Goal: Task Accomplishment & Management: Complete application form

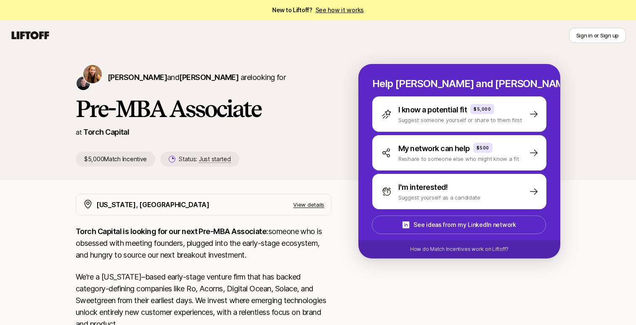
click at [327, 9] on link "See how it works" at bounding box center [339, 9] width 49 height 7
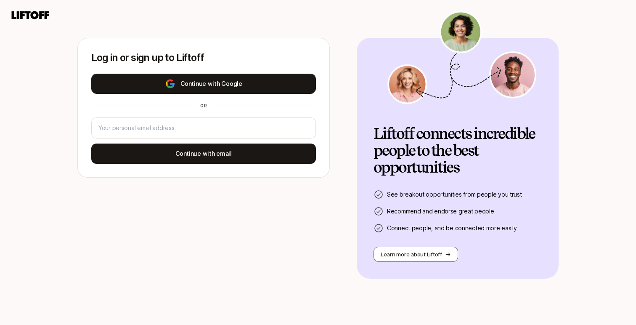
click at [233, 79] on button "Continue with Google" at bounding box center [203, 84] width 225 height 20
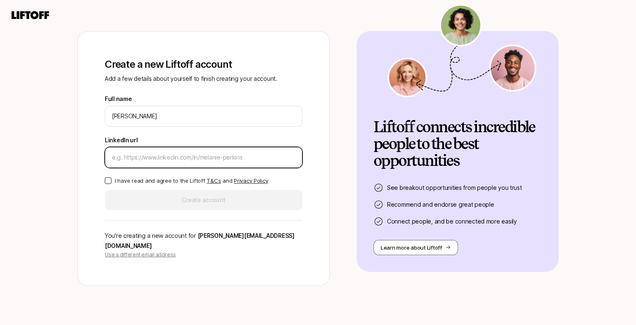
click at [204, 161] on input "LinkedIn url" at bounding box center [203, 157] width 183 height 10
paste input "[URL][DOMAIN_NAME][PERSON_NAME]"
type input "[URL][DOMAIN_NAME][PERSON_NAME]"
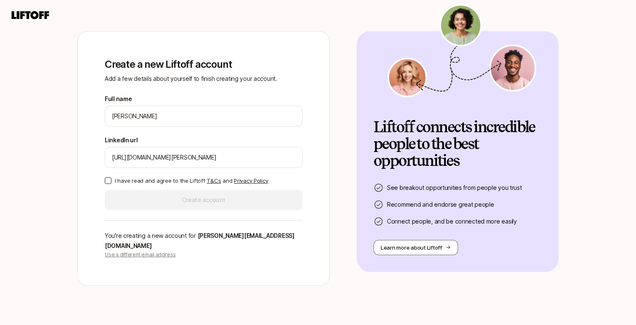
drag, startPoint x: 107, startPoint y: 185, endPoint x: 122, endPoint y: 188, distance: 15.1
click at [108, 184] on button "I have read and agree to the Liftoff T&Cs and Privacy Policy" at bounding box center [108, 180] width 7 height 7
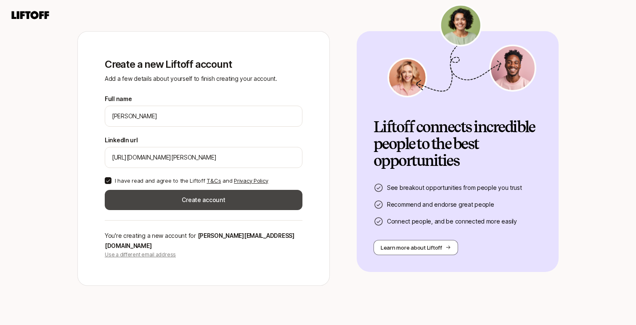
click at [166, 198] on button "Create account" at bounding box center [204, 200] width 198 height 20
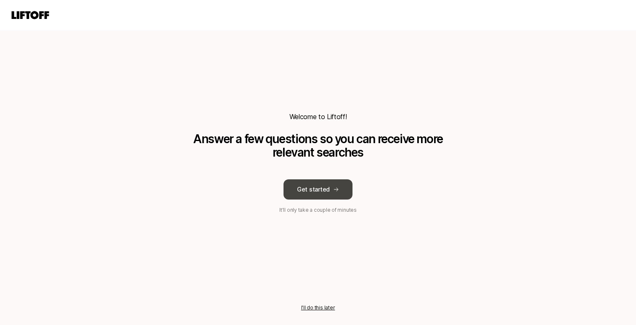
click at [313, 190] on button "Get started" at bounding box center [317, 189] width 69 height 20
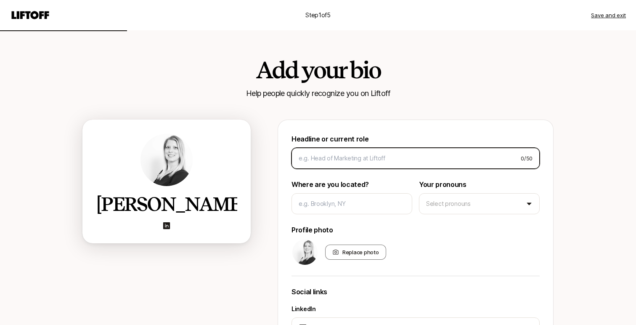
click at [316, 153] on input at bounding box center [406, 158] width 215 height 10
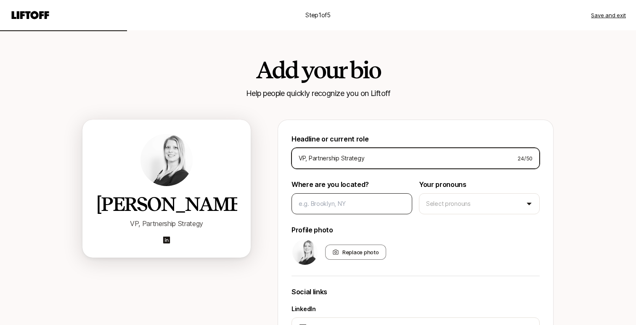
type input "VP, Partnership Strategy"
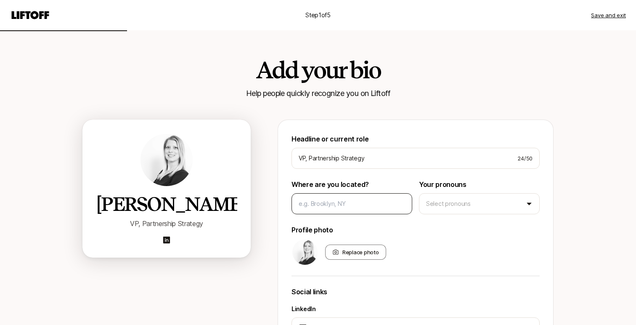
click at [322, 196] on div at bounding box center [351, 203] width 121 height 21
click at [328, 208] on input at bounding box center [352, 203] width 106 height 10
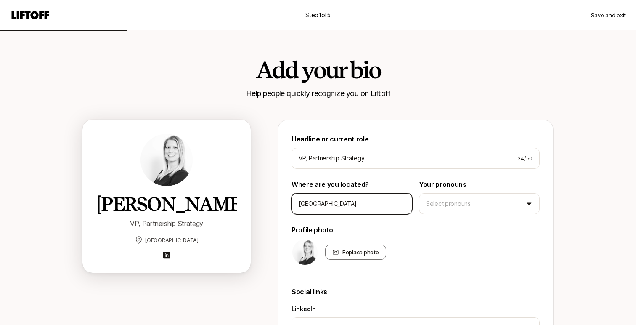
type input "[GEOGRAPHIC_DATA]"
click at [459, 216] on div "Headline or current role VP, Partnership Strategy 24 / 50 Where are you located…" at bounding box center [415, 253] width 248 height 240
click at [465, 209] on html "Step 1 of 5 Save and exit Add your bio Help people quickly recognize you on Lif…" at bounding box center [318, 162] width 636 height 325
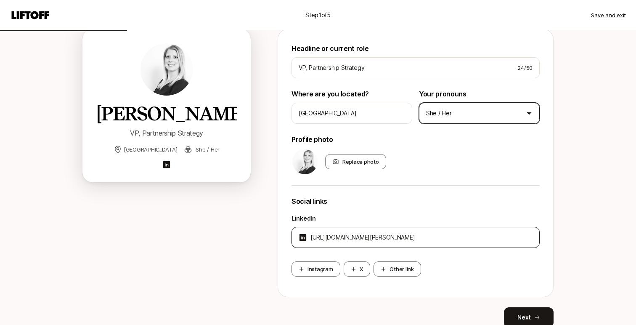
scroll to position [127, 0]
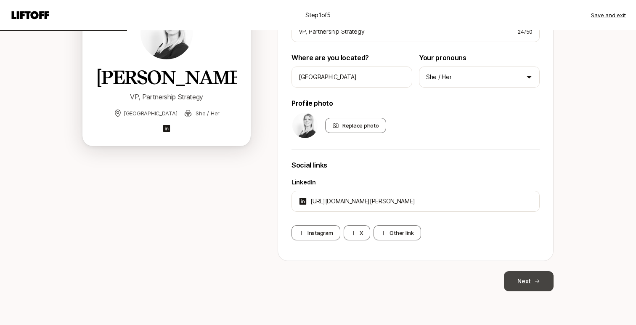
click at [531, 276] on button "Next" at bounding box center [529, 281] width 50 height 20
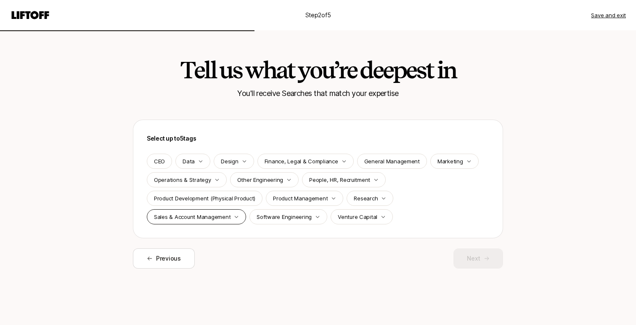
click at [197, 214] on p "Sales & Account Management" at bounding box center [192, 216] width 77 height 8
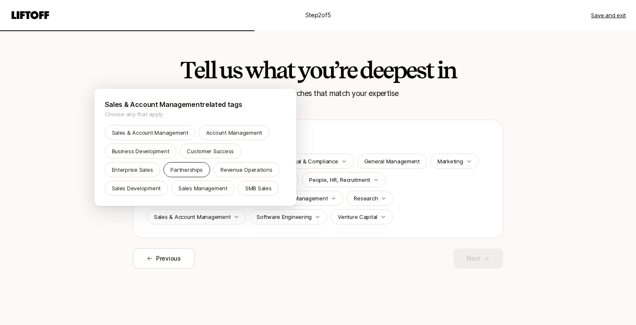
click at [169, 169] on div "Partnerships" at bounding box center [186, 169] width 47 height 15
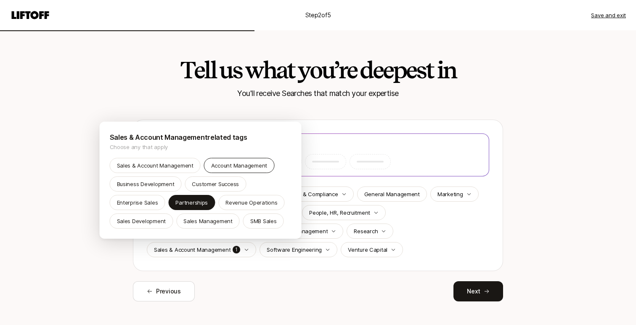
click at [213, 165] on p "Account Management" at bounding box center [239, 165] width 56 height 8
click at [143, 220] on p "Sales Development" at bounding box center [141, 221] width 49 height 8
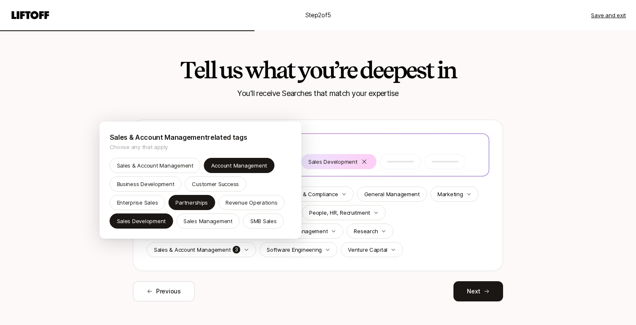
drag, startPoint x: 51, startPoint y: 176, endPoint x: 130, endPoint y: 200, distance: 83.0
click at [51, 176] on html "Step 2 of 5 Save and exit Tell us what you’re deepest in You'll receive Searche…" at bounding box center [318, 162] width 636 height 325
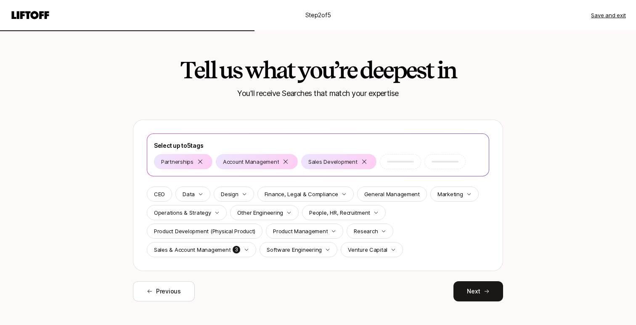
click at [201, 216] on p "Operations & Strategy" at bounding box center [182, 212] width 57 height 8
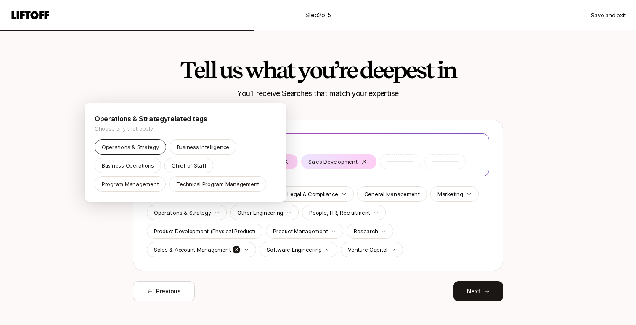
click at [127, 147] on p "Operations & Strategy" at bounding box center [130, 147] width 57 height 8
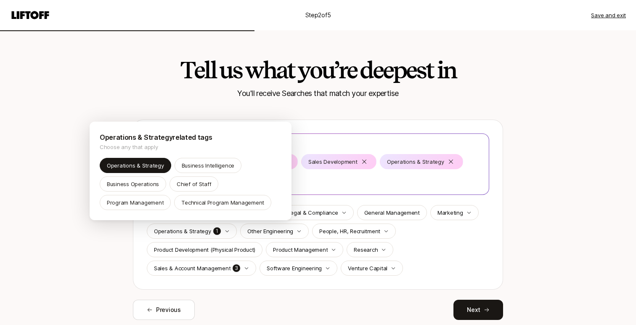
click at [62, 193] on html "Step 2 of 5 Save and exit Tell us what you’re deepest in You'll receive Searche…" at bounding box center [318, 162] width 636 height 325
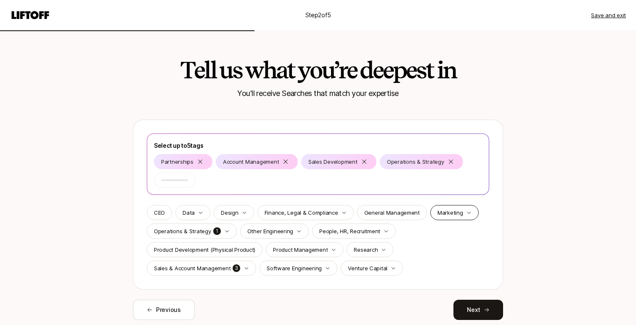
click at [437, 214] on p "Marketing" at bounding box center [450, 212] width 26 height 8
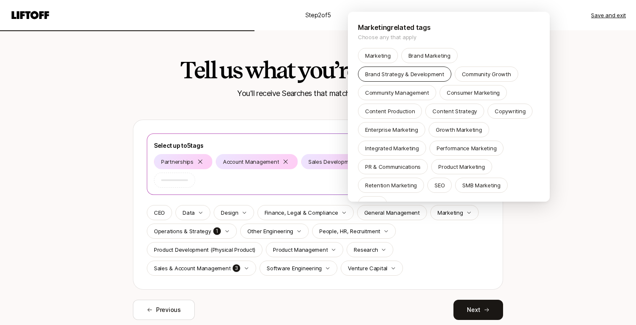
click at [418, 71] on p "Brand Strategy & Development" at bounding box center [404, 74] width 79 height 8
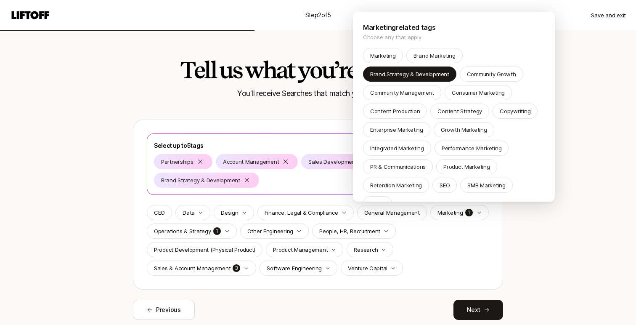
click at [100, 172] on html "Step 2 of 5 Save and exit Tell us what you’re deepest in You'll receive Searche…" at bounding box center [318, 162] width 636 height 325
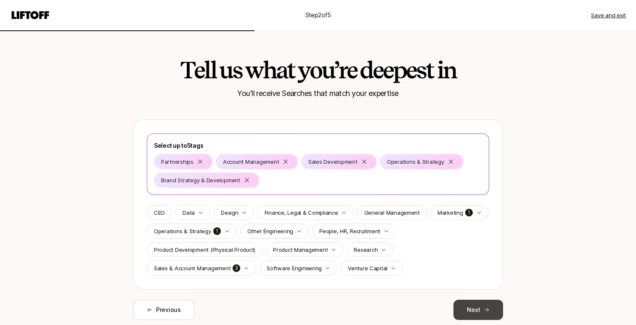
click at [484, 309] on icon at bounding box center [487, 310] width 6 height 6
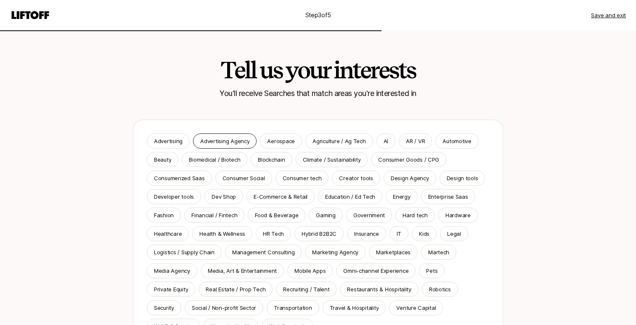
click at [226, 137] on p "Advertising Agency" at bounding box center [224, 141] width 49 height 8
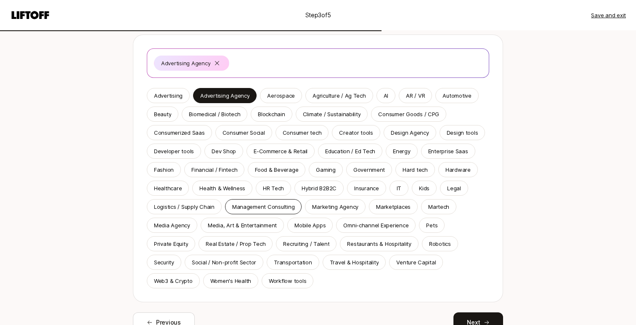
scroll to position [85, 0]
click at [317, 210] on div "Marketing Agency" at bounding box center [335, 205] width 61 height 15
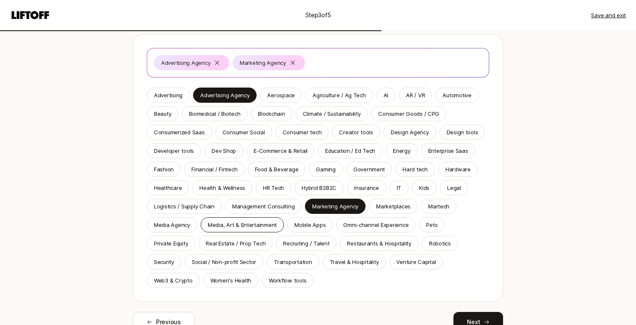
drag, startPoint x: 215, startPoint y: 221, endPoint x: 210, endPoint y: 221, distance: 5.5
click at [215, 221] on p "Media, Art & Entertainment" at bounding box center [242, 224] width 69 height 8
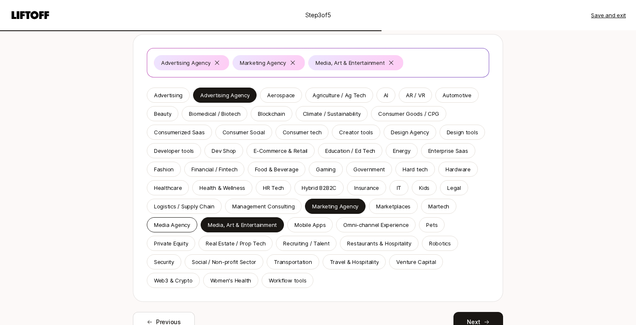
click at [184, 230] on div "Media Agency" at bounding box center [172, 224] width 50 height 15
click at [316, 242] on p "Recruiting / Talent" at bounding box center [306, 243] width 46 height 8
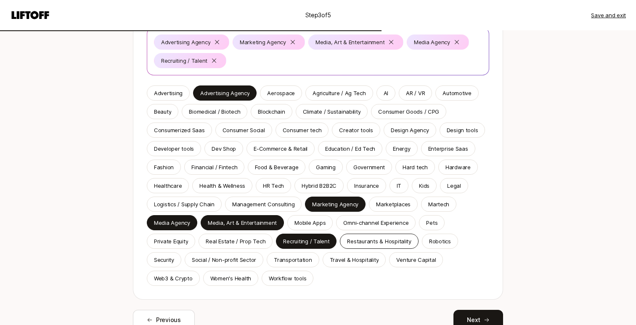
scroll to position [111, 0]
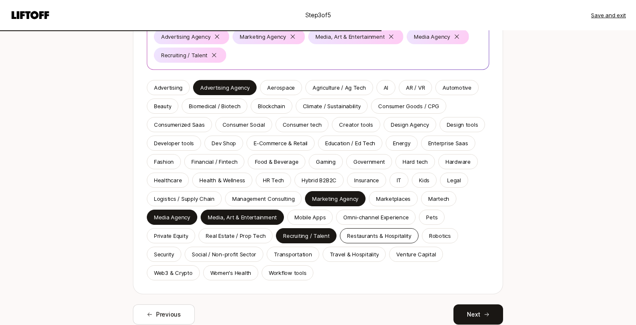
click at [388, 233] on p "Restaurants & Hospitality" at bounding box center [379, 235] width 64 height 8
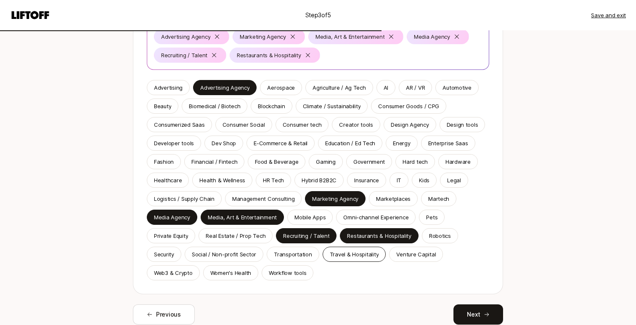
click at [346, 251] on p "Travel & Hospitality" at bounding box center [354, 254] width 49 height 8
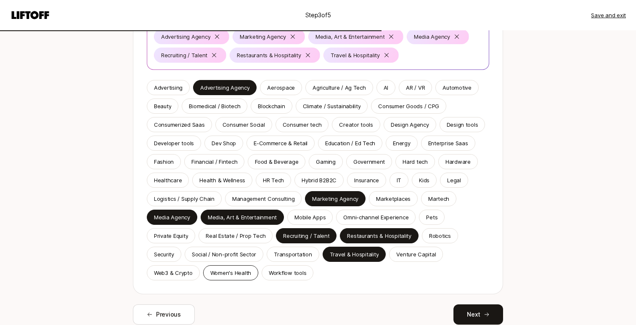
click at [237, 276] on p "Women's Health" at bounding box center [230, 272] width 41 height 8
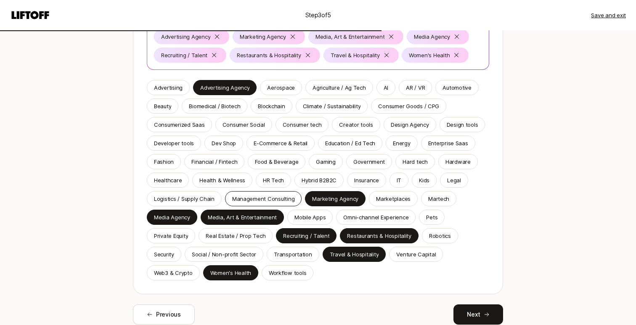
click at [244, 200] on p "Management Consulting" at bounding box center [263, 198] width 63 height 8
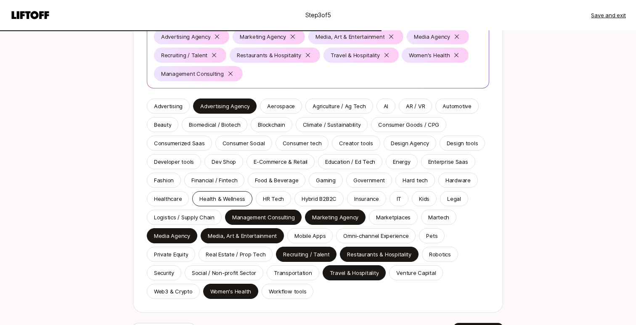
click at [220, 199] on p "Health & Wellness" at bounding box center [222, 198] width 46 height 8
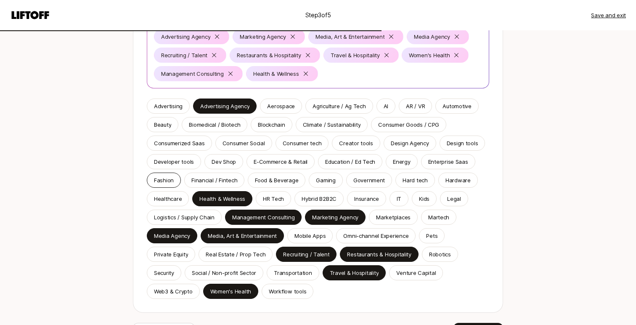
click at [170, 180] on p "Fashion" at bounding box center [164, 180] width 20 height 8
click at [282, 180] on p "Food & Beverage" at bounding box center [276, 180] width 43 height 8
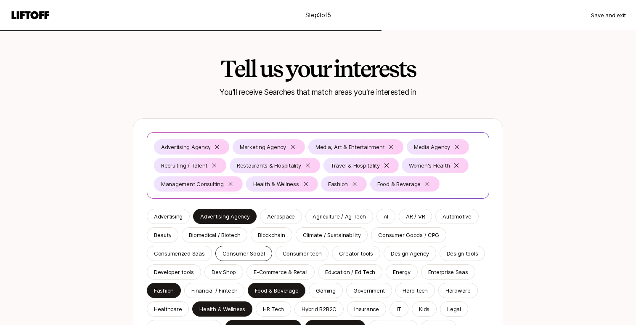
scroll to position [0, 0]
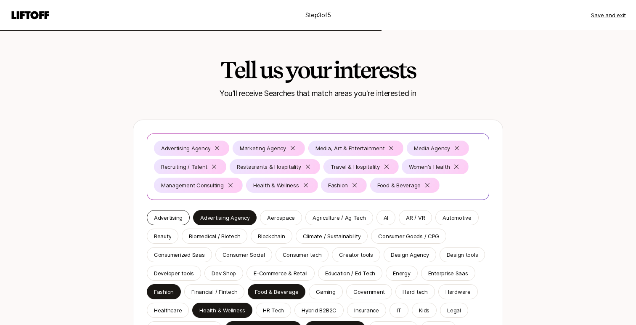
click at [165, 217] on p "Advertising" at bounding box center [168, 217] width 29 height 8
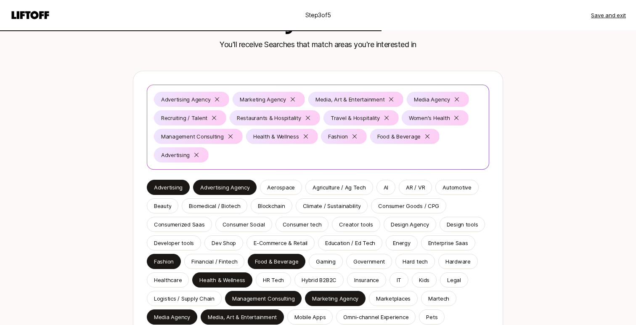
scroll to position [51, 0]
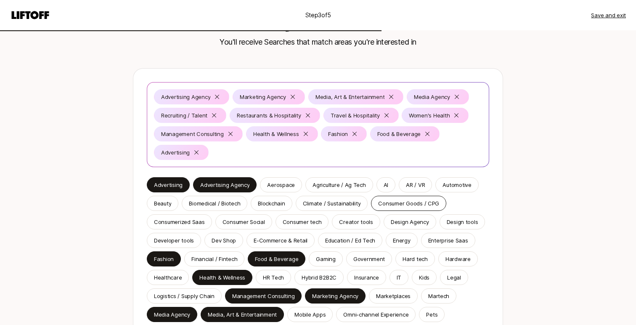
drag, startPoint x: 386, startPoint y: 199, endPoint x: 375, endPoint y: 201, distance: 11.4
click at [386, 200] on p "Consumer Goods / CPG" at bounding box center [408, 203] width 61 height 8
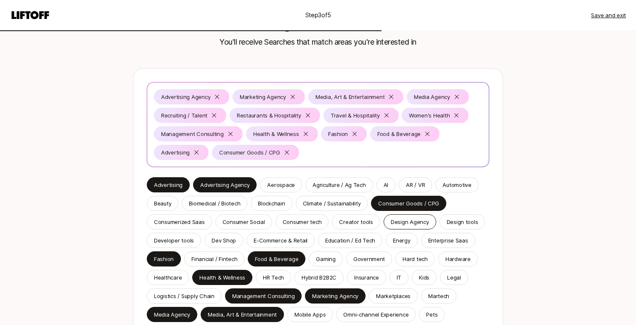
drag, startPoint x: 415, startPoint y: 223, endPoint x: 424, endPoint y: 222, distance: 9.7
click at [415, 223] on p "Design Agency" at bounding box center [410, 221] width 38 height 8
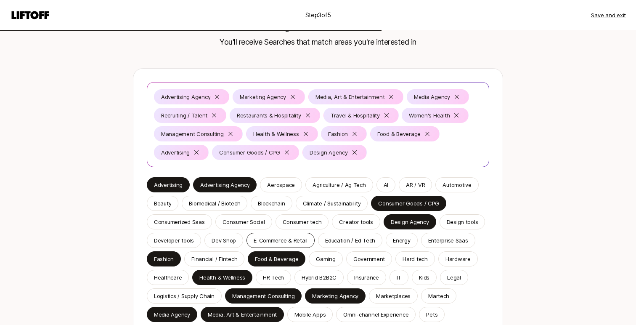
click at [259, 239] on p "E-Commerce & Retail" at bounding box center [281, 240] width 54 height 8
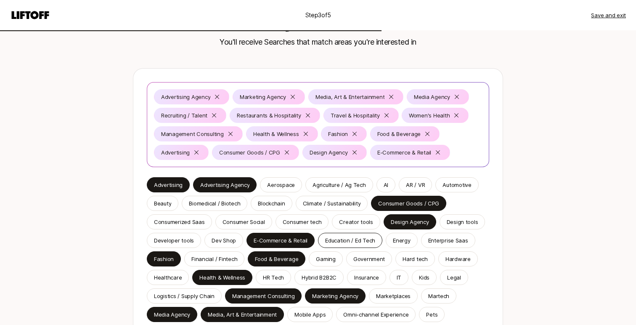
click at [365, 243] on p "Education / Ed Tech" at bounding box center [350, 240] width 50 height 8
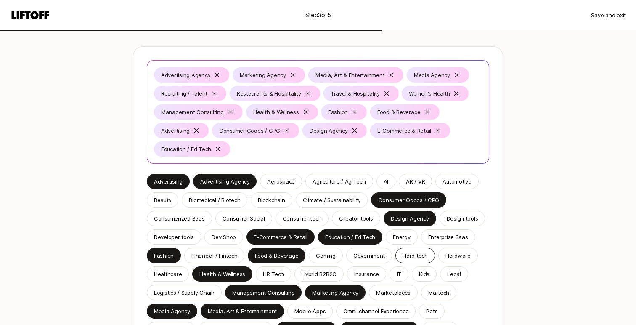
scroll to position [82, 0]
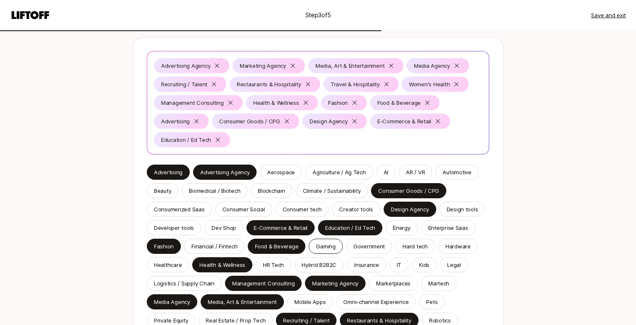
click at [326, 246] on p "Gaming" at bounding box center [325, 246] width 19 height 8
click at [212, 250] on p "Financial / Fintech" at bounding box center [214, 246] width 46 height 8
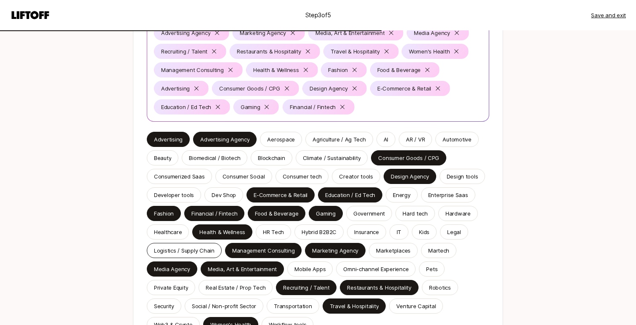
scroll to position [118, 0]
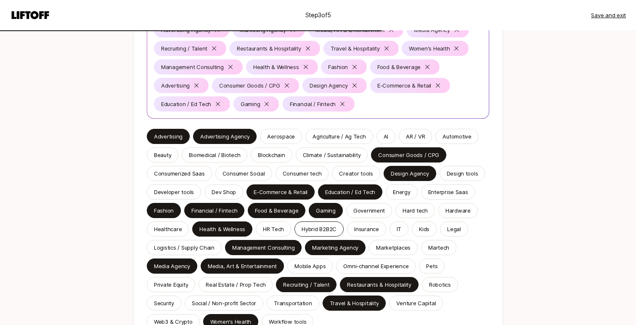
click at [323, 231] on p "Hybrid B2B2C" at bounding box center [318, 229] width 35 height 8
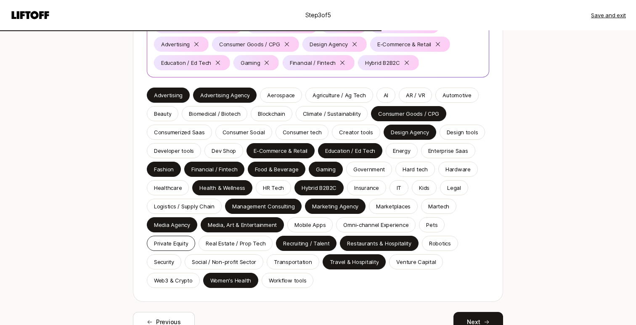
scroll to position [154, 0]
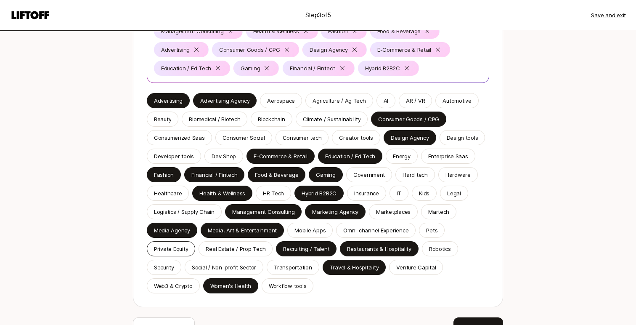
drag, startPoint x: 174, startPoint y: 251, endPoint x: 156, endPoint y: 244, distance: 20.0
click at [174, 251] on p "Private Equity" at bounding box center [171, 248] width 34 height 8
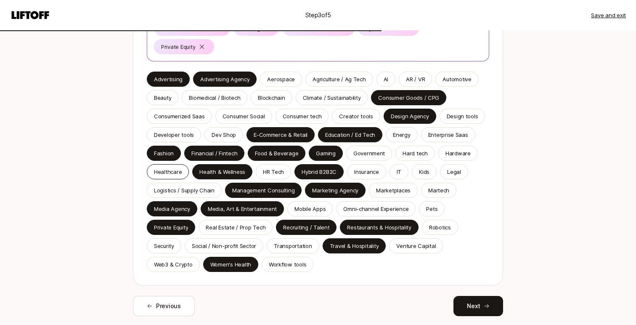
scroll to position [200, 0]
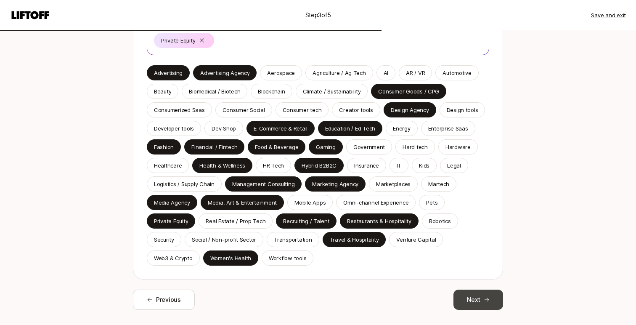
click at [469, 289] on button "Next" at bounding box center [478, 299] width 50 height 20
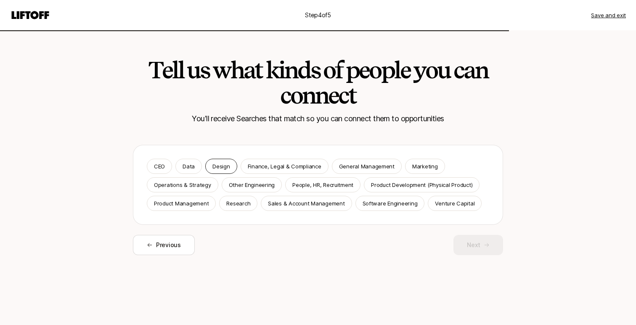
click at [214, 168] on p "Design" at bounding box center [220, 166] width 17 height 8
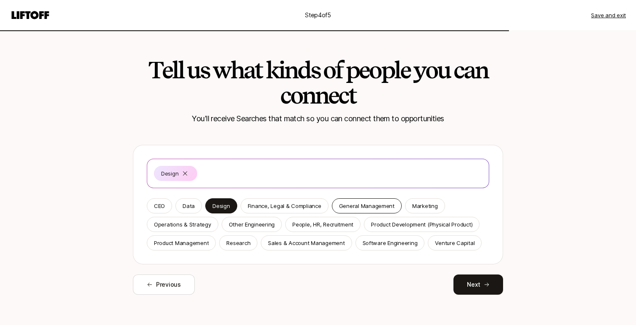
drag, startPoint x: 364, startPoint y: 210, endPoint x: 386, endPoint y: 211, distance: 21.5
click at [365, 210] on div "General Management" at bounding box center [367, 205] width 70 height 15
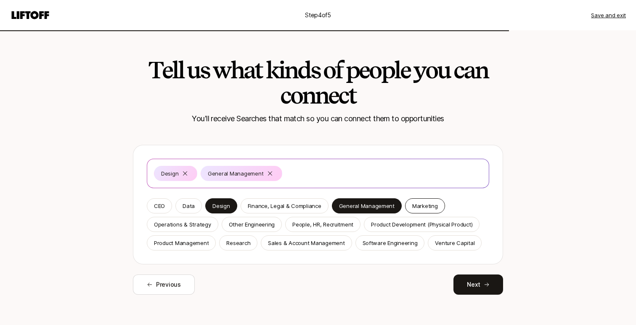
click at [416, 209] on p "Marketing" at bounding box center [425, 205] width 26 height 8
click at [197, 221] on p "Operations & Strategy" at bounding box center [182, 224] width 57 height 8
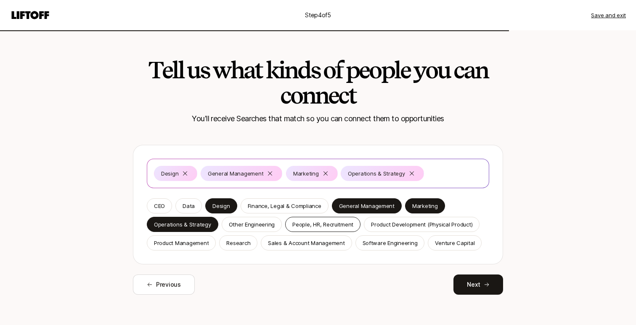
click at [308, 222] on p "People, HR, Recruitment" at bounding box center [322, 224] width 61 height 8
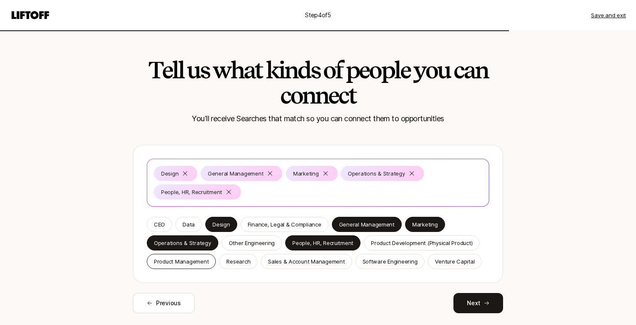
click at [194, 257] on p "Product Management" at bounding box center [181, 261] width 55 height 8
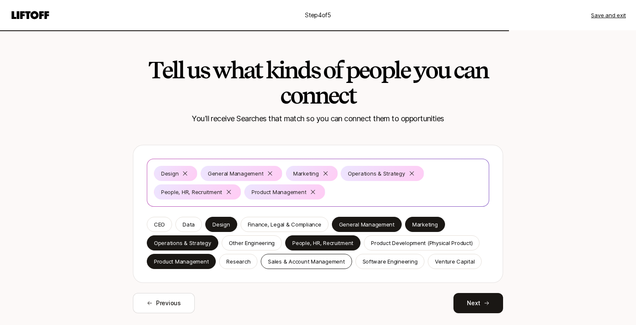
click at [288, 261] on p "Sales & Account Management" at bounding box center [306, 261] width 77 height 8
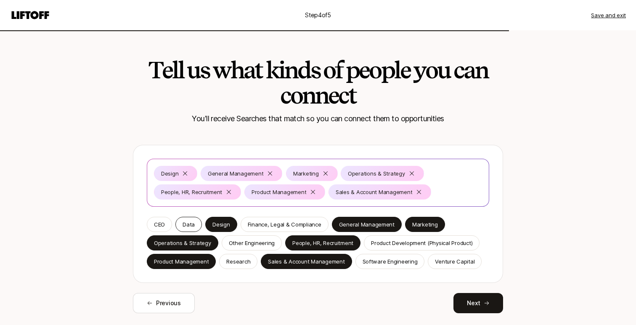
drag, startPoint x: 163, startPoint y: 220, endPoint x: 184, endPoint y: 223, distance: 21.6
click at [163, 220] on p "CEO" at bounding box center [159, 224] width 11 height 8
click at [464, 295] on button "Next" at bounding box center [478, 303] width 50 height 20
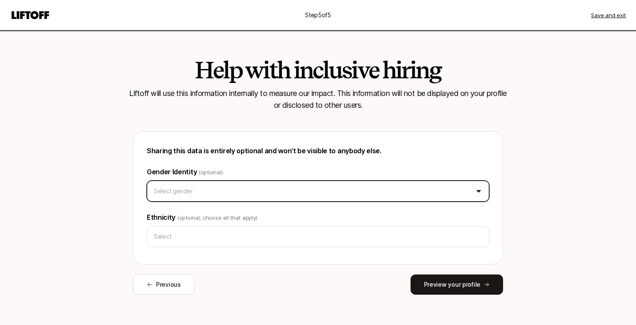
click at [174, 188] on html "Step 5 of 5 Save and exit Help with inclusive hiring Liftoff will use this info…" at bounding box center [318, 162] width 636 height 325
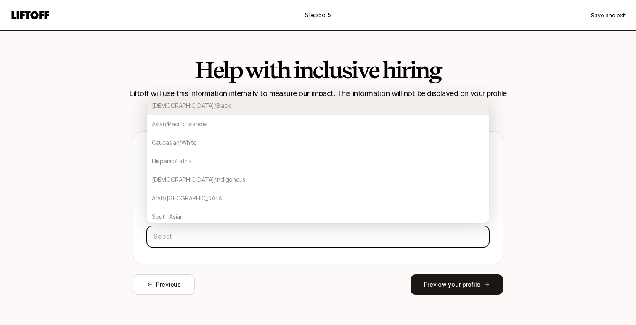
click at [180, 234] on input "text" at bounding box center [318, 236] width 335 height 15
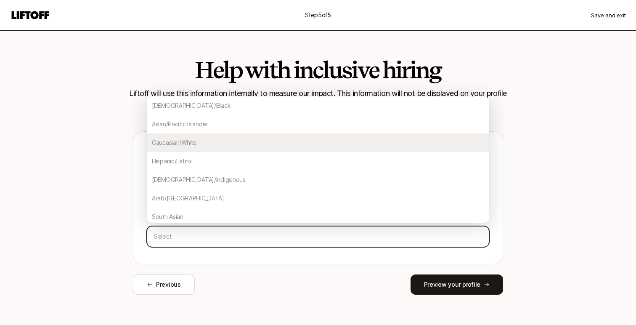
drag, startPoint x: 167, startPoint y: 156, endPoint x: 171, endPoint y: 143, distance: 13.1
click at [171, 143] on div "[DEMOGRAPHIC_DATA]/[DEMOGRAPHIC_DATA]/Pacific Islander [DEMOGRAPHIC_DATA]/[DEMO…" at bounding box center [318, 207] width 342 height 222
click at [171, 143] on div "Caucasian/White" at bounding box center [318, 142] width 342 height 18
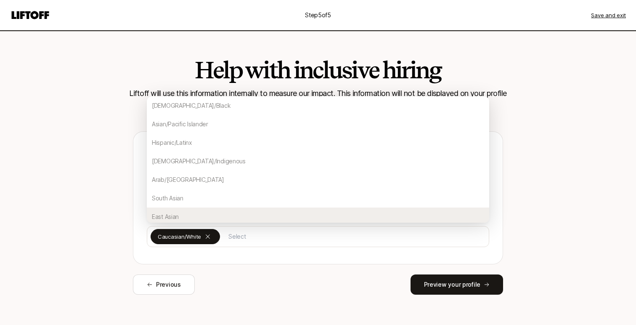
drag, startPoint x: 365, startPoint y: 283, endPoint x: 378, endPoint y: 281, distance: 12.7
click at [367, 283] on div "Previous Preview your profile" at bounding box center [318, 284] width 370 height 20
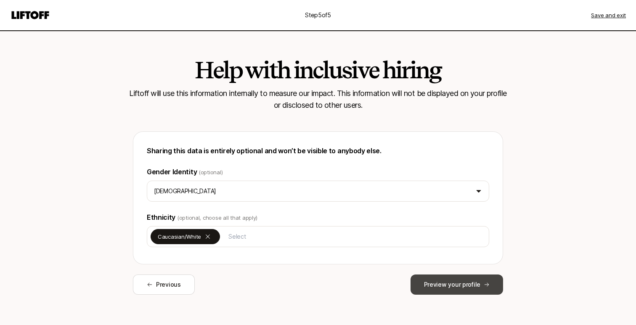
click at [442, 283] on button "Preview your profile" at bounding box center [456, 284] width 92 height 20
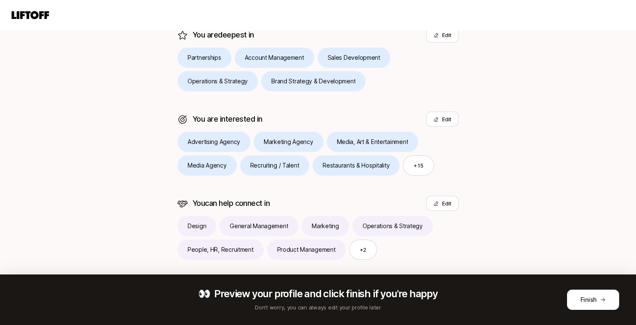
scroll to position [220, 0]
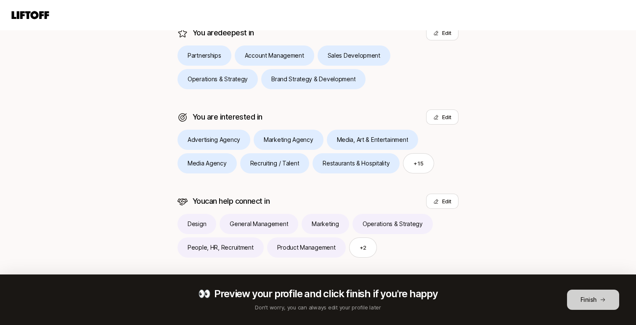
click at [596, 295] on button "Finish" at bounding box center [593, 299] width 52 height 20
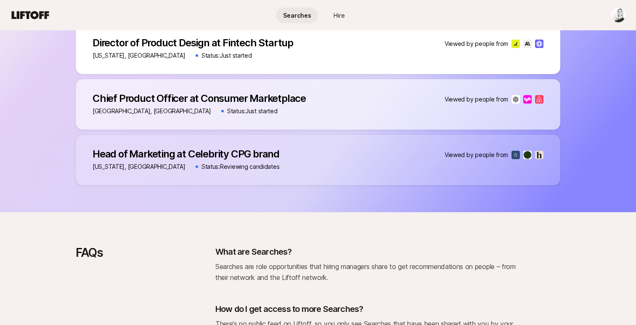
scroll to position [669, 0]
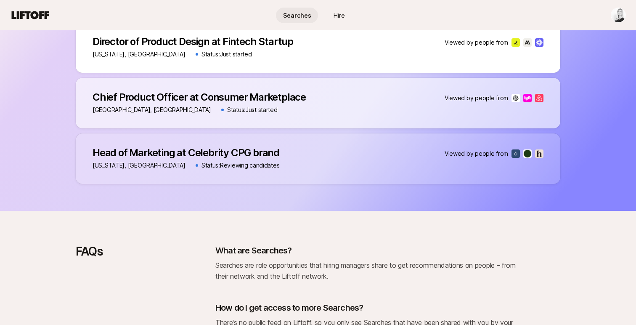
click at [409, 159] on div "Head of Marketing at Celebrity CPG brand Head of Marketing at Celebrity CPG bra…" at bounding box center [318, 158] width 484 height 50
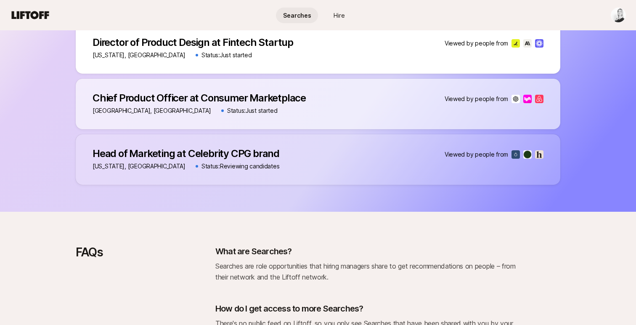
click at [244, 156] on p "Head of Marketing at Celebrity CPG brand" at bounding box center [185, 154] width 187 height 12
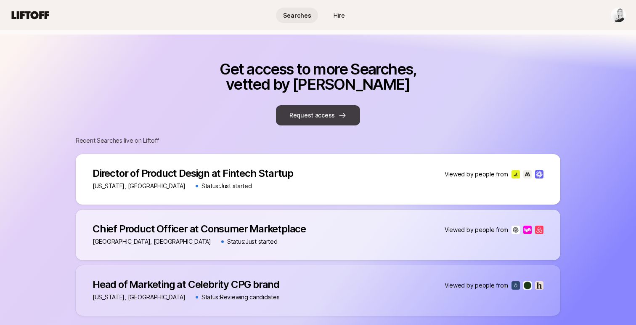
scroll to position [536, 0]
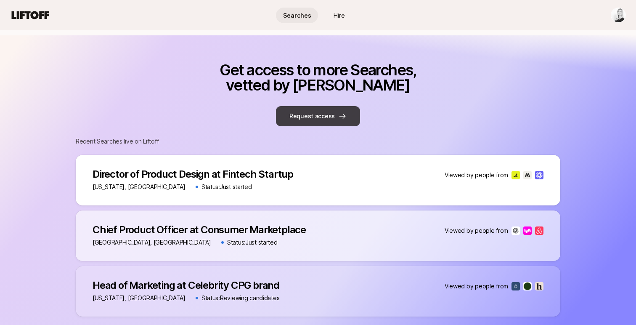
click at [300, 113] on button "Request access" at bounding box center [318, 116] width 84 height 20
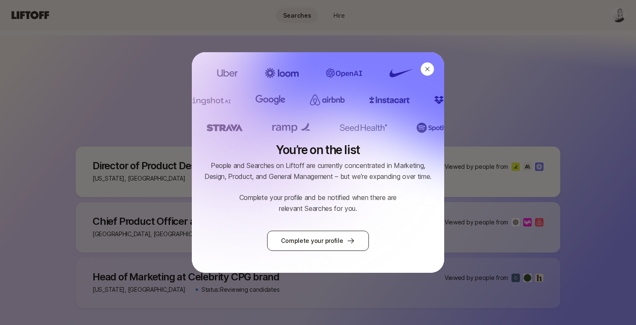
click at [328, 232] on link "Complete your profile" at bounding box center [317, 240] width 101 height 20
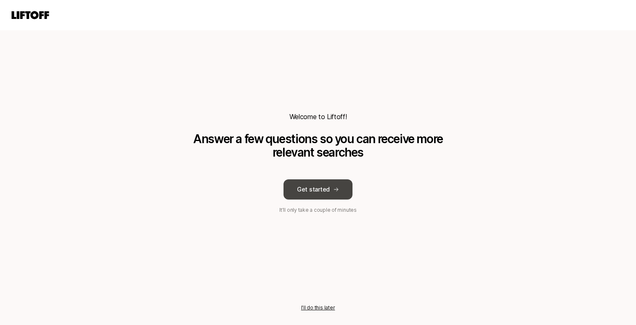
click at [320, 187] on button "Get started" at bounding box center [317, 189] width 69 height 20
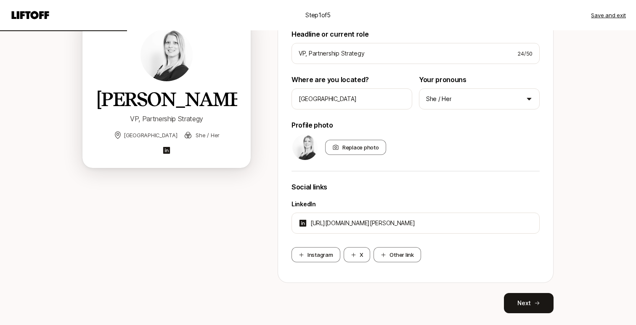
scroll to position [127, 0]
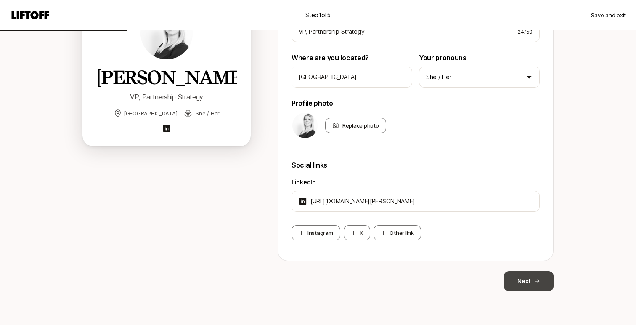
click at [542, 280] on button "Next" at bounding box center [529, 281] width 50 height 20
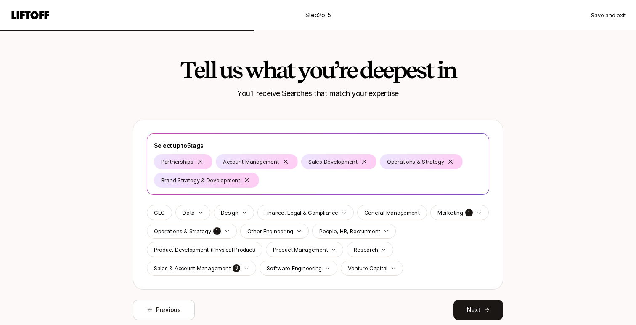
scroll to position [29, 0]
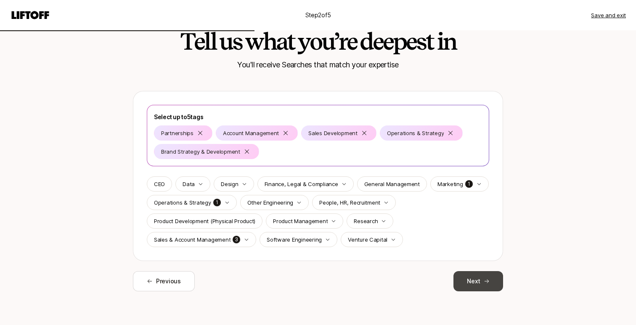
click at [477, 287] on button "Next" at bounding box center [478, 281] width 50 height 20
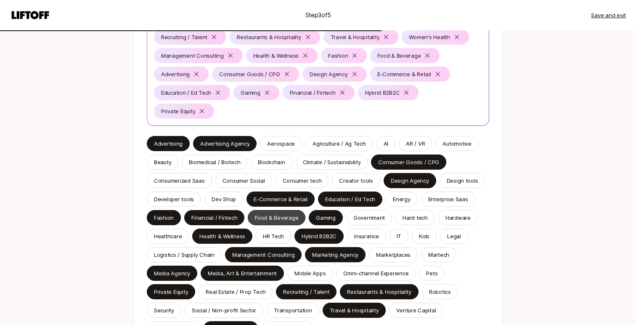
scroll to position [132, 0]
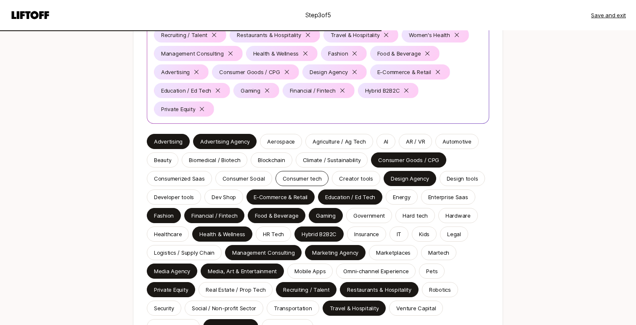
click at [301, 174] on p "Consumer tech" at bounding box center [302, 178] width 39 height 8
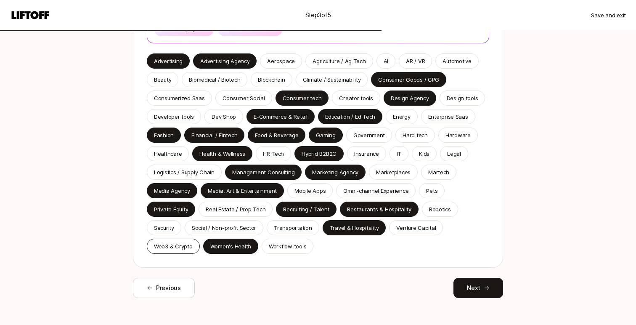
scroll to position [219, 0]
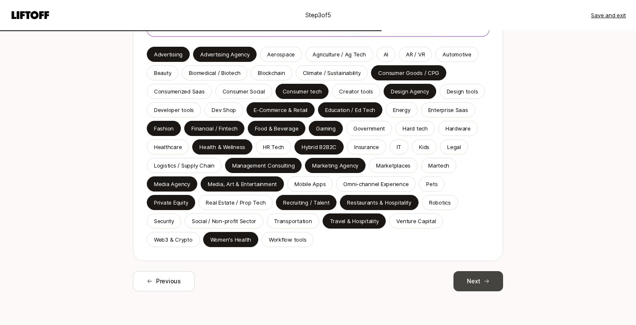
click at [468, 275] on button "Next" at bounding box center [478, 281] width 50 height 20
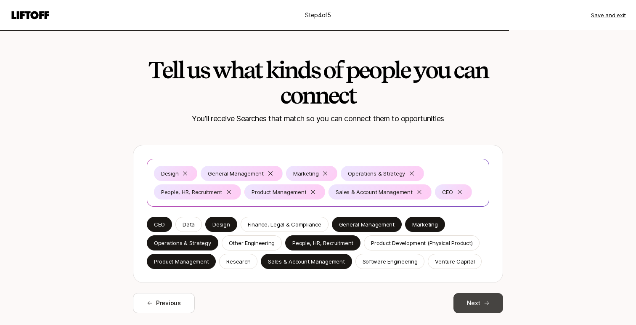
scroll to position [2, 0]
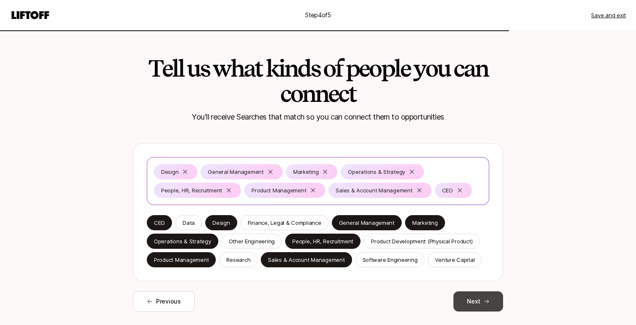
click at [475, 297] on button "Next" at bounding box center [478, 301] width 50 height 20
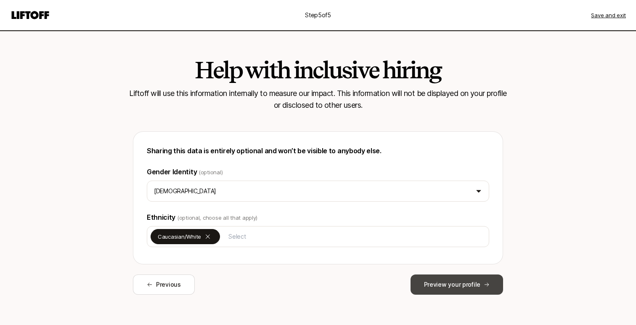
click at [465, 287] on button "Preview your profile" at bounding box center [456, 284] width 92 height 20
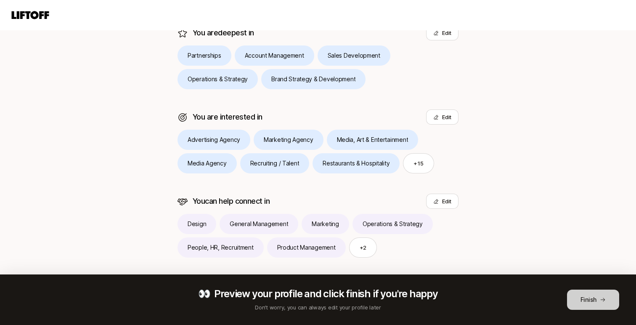
click at [585, 291] on button "Finish" at bounding box center [593, 299] width 52 height 20
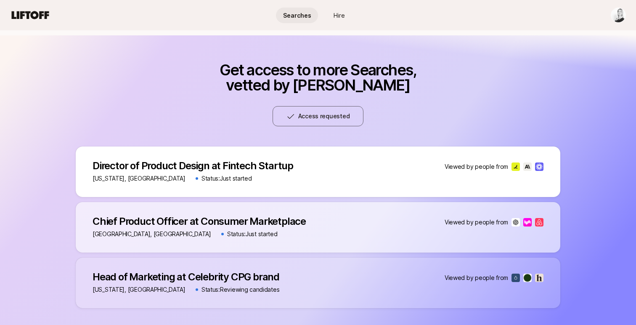
scroll to position [555, 0]
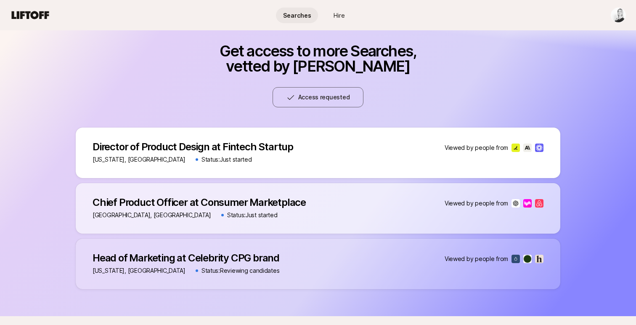
click at [256, 257] on p "Head of Marketing at Celebrity CPG brand" at bounding box center [185, 258] width 187 height 12
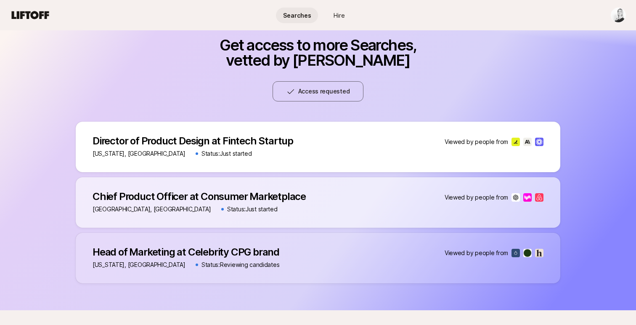
click at [169, 245] on div "Head of Marketing at Celebrity CPG brand Head of Marketing at Celebrity CPG bra…" at bounding box center [318, 258] width 484 height 50
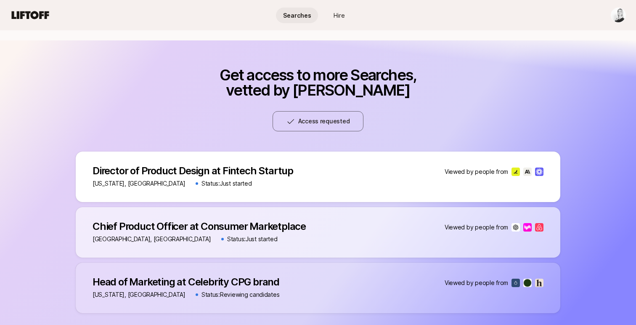
scroll to position [531, 0]
click at [207, 169] on p "Director of Product Design at Fintech Startup" at bounding box center [192, 171] width 201 height 12
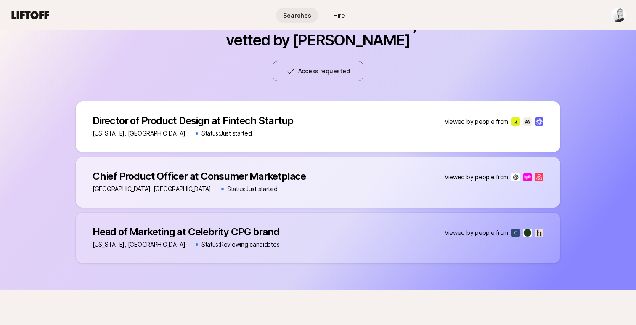
scroll to position [583, 0]
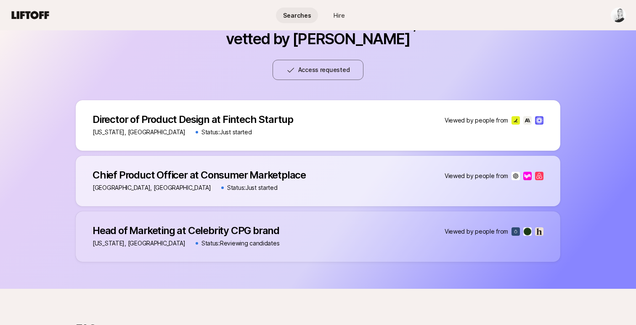
click at [515, 233] on img at bounding box center [515, 231] width 8 height 8
click at [217, 244] on p "Status: Reviewing candidates" at bounding box center [240, 243] width 78 height 10
drag, startPoint x: 132, startPoint y: 234, endPoint x: 110, endPoint y: 232, distance: 22.4
click at [132, 234] on p "Head of Marketing at Celebrity CPG brand" at bounding box center [185, 231] width 187 height 12
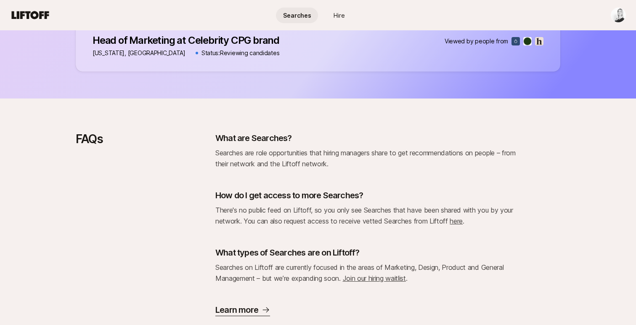
scroll to position [798, 0]
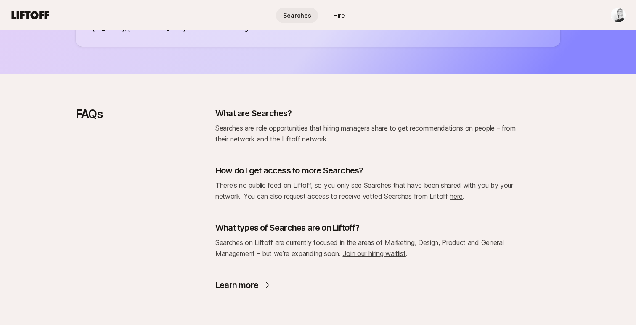
click at [453, 197] on link "here" at bounding box center [455, 196] width 13 height 8
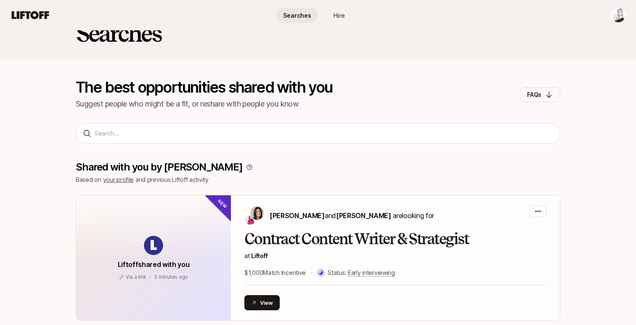
scroll to position [0, 0]
